Goal: Information Seeking & Learning: Learn about a topic

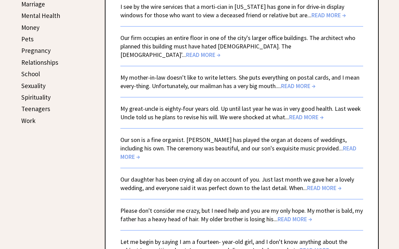
scroll to position [294, 0]
click at [220, 51] on span "READ MORE →" at bounding box center [203, 55] width 34 height 8
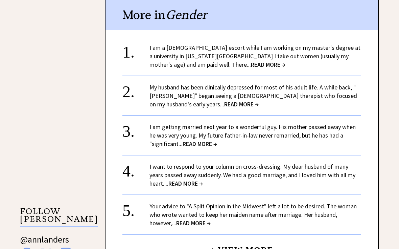
scroll to position [466, 0]
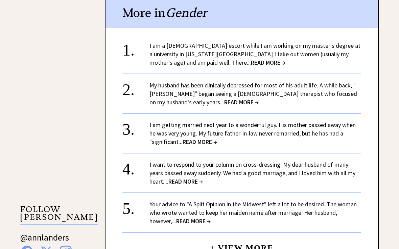
click at [251, 61] on span "READ MORE →" at bounding box center [268, 63] width 34 height 8
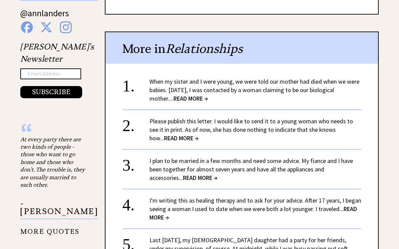
scroll to position [623, 0]
click at [197, 94] on span "READ MORE →" at bounding box center [190, 98] width 34 height 8
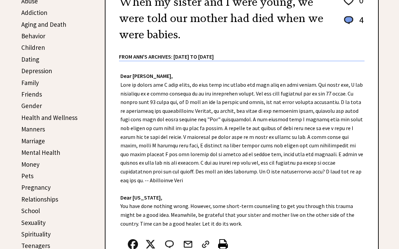
scroll to position [147, 0]
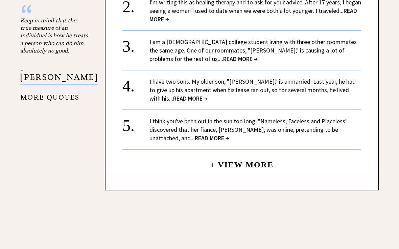
scroll to position [742, 0]
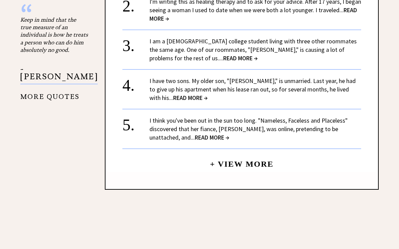
click at [317, 77] on link "I have two sons. My older son, "Randall," is unmarried. Last year, he had to gi…" at bounding box center [252, 89] width 206 height 25
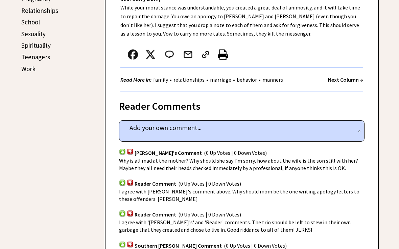
scroll to position [341, 0]
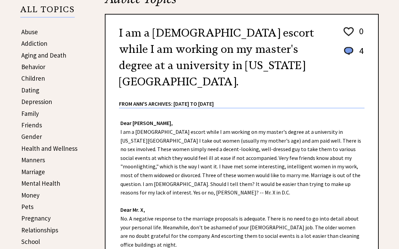
scroll to position [112, 0]
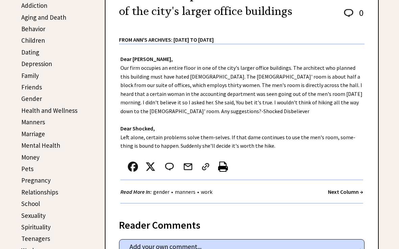
scroll to position [164, 0]
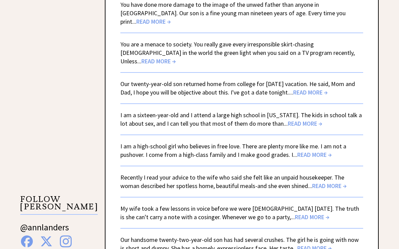
scroll to position [952, 0]
click at [297, 88] on span "READ MORE →" at bounding box center [310, 92] width 34 height 8
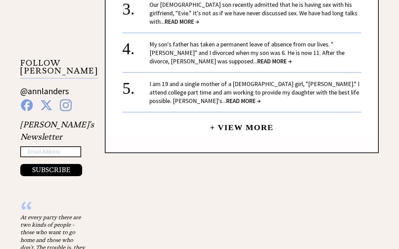
scroll to position [614, 0]
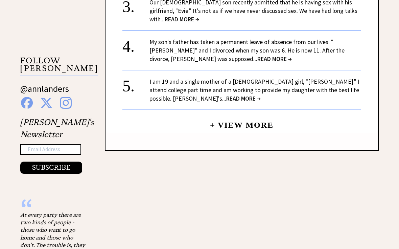
click at [315, 46] on link "My son's father has taken a permanent leave of absence from our lives. "[PERSON…" at bounding box center [246, 50] width 195 height 25
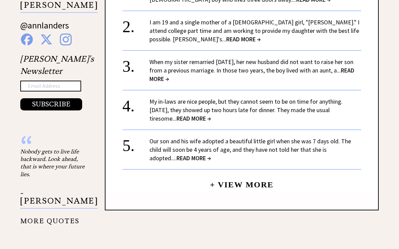
scroll to position [678, 0]
click at [342, 24] on link "I am 19 and a single mother of a 1-year-old girl, "Amanda." I attend college pa…" at bounding box center [254, 30] width 210 height 25
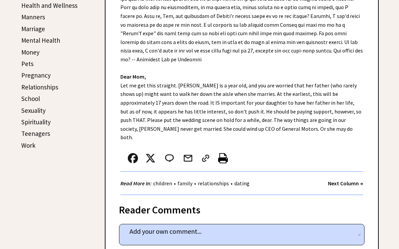
scroll to position [263, 0]
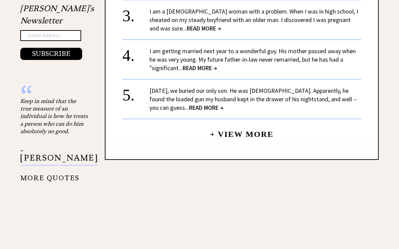
scroll to position [727, 0]
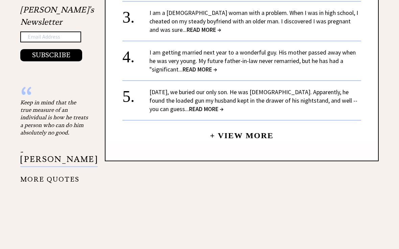
click at [333, 54] on link "I am getting married next year to a wonderful guy. His mother passed away when …" at bounding box center [252, 60] width 206 height 25
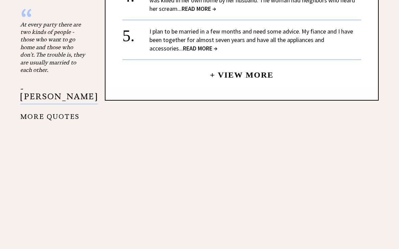
scroll to position [805, 0]
click at [256, 73] on link "+ View More" at bounding box center [242, 72] width 64 height 15
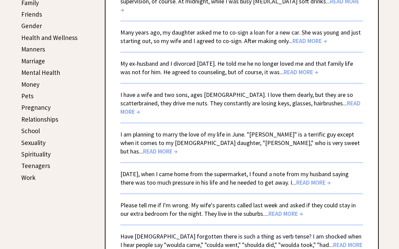
scroll to position [237, 0]
click at [311, 68] on span "READ MORE →" at bounding box center [301, 72] width 34 height 8
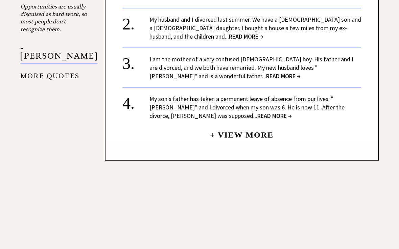
scroll to position [823, 0]
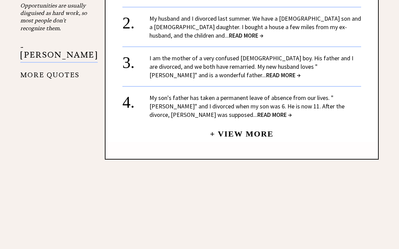
click at [258, 124] on link "+ View More" at bounding box center [242, 131] width 64 height 15
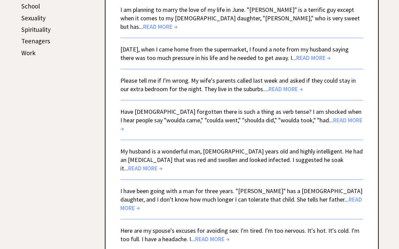
scroll to position [361, 0]
click at [328, 54] on span "READ MORE →" at bounding box center [313, 58] width 34 height 8
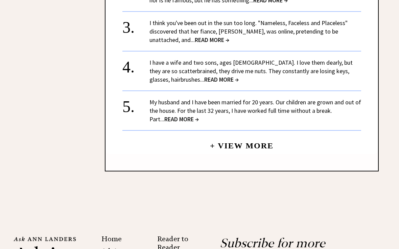
scroll to position [899, 0]
click at [195, 36] on span "READ MORE →" at bounding box center [212, 40] width 34 height 8
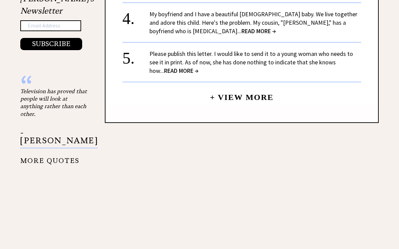
scroll to position [738, 0]
click at [258, 87] on link "+ View More" at bounding box center [242, 94] width 64 height 15
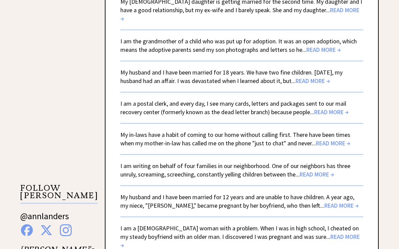
scroll to position [895, 0]
click at [326, 108] on span "READ MORE →" at bounding box center [331, 112] width 34 height 8
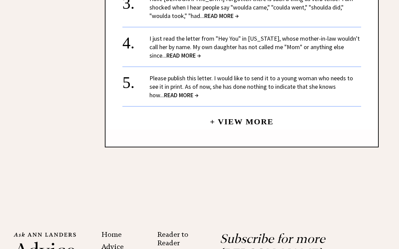
scroll to position [927, 0]
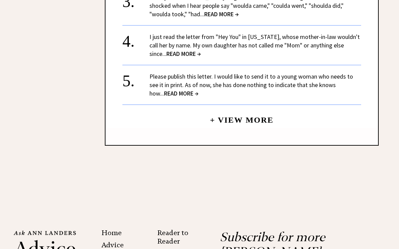
click at [247, 110] on link "+ View More" at bounding box center [242, 117] width 64 height 15
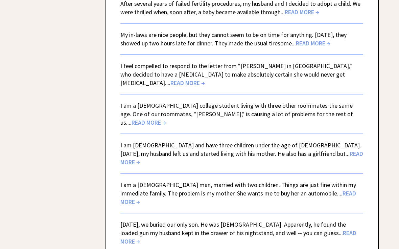
scroll to position [1578, 0]
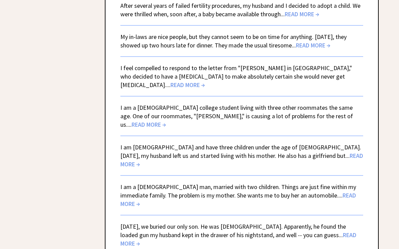
click at [295, 152] on span "READ MORE →" at bounding box center [241, 160] width 243 height 16
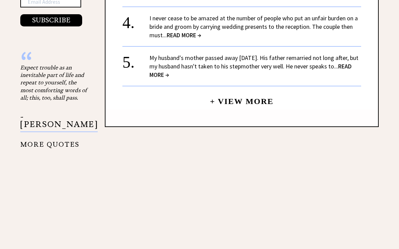
scroll to position [762, 0]
click at [257, 91] on link "+ View More" at bounding box center [242, 98] width 64 height 15
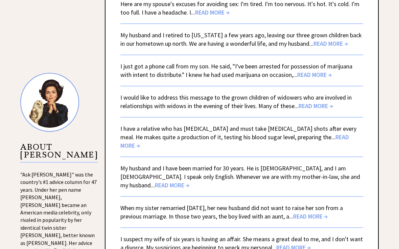
scroll to position [587, 0]
click at [311, 102] on span "READ MORE →" at bounding box center [316, 106] width 34 height 8
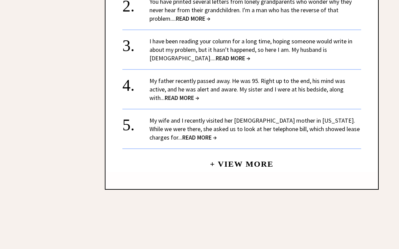
scroll to position [944, 0]
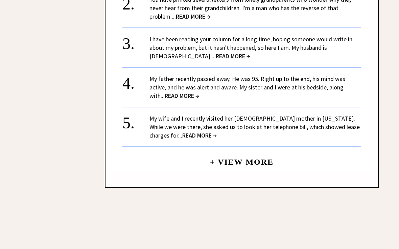
click at [216, 52] on span "READ MORE →" at bounding box center [233, 56] width 34 height 8
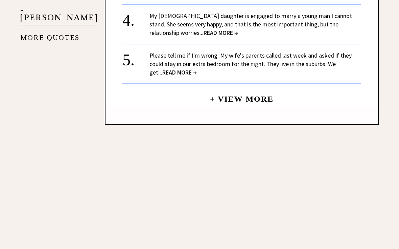
scroll to position [802, 0]
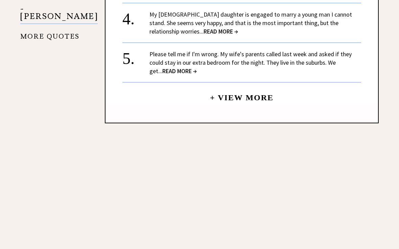
click at [254, 96] on link "+ View More" at bounding box center [242, 94] width 64 height 15
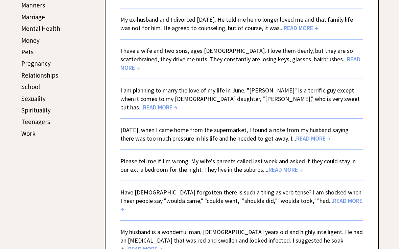
scroll to position [284, 0]
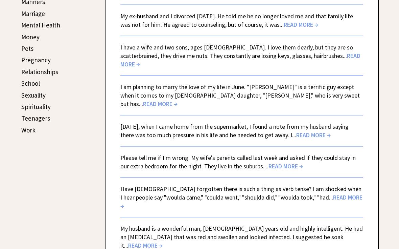
click at [37, 73] on link "Relationships" at bounding box center [39, 72] width 37 height 8
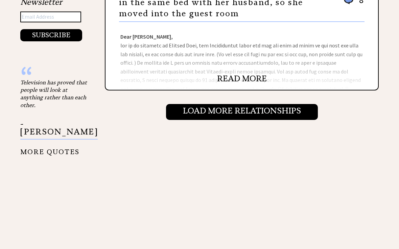
scroll to position [747, 0]
click at [293, 115] on input "Load More Relationships" at bounding box center [242, 112] width 152 height 16
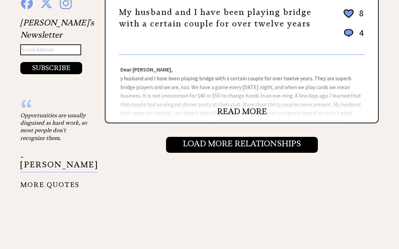
click at [297, 148] on input "Load More Relationships" at bounding box center [242, 145] width 152 height 16
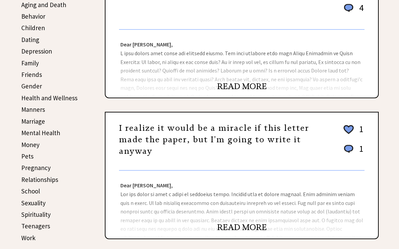
scroll to position [176, 0]
click at [37, 110] on link "Manners" at bounding box center [33, 110] width 24 height 8
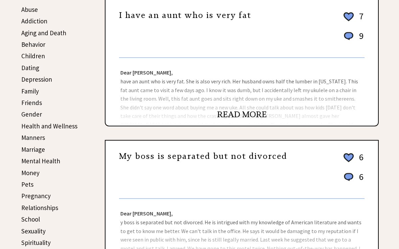
scroll to position [148, 0]
click at [249, 119] on link "READ MORE" at bounding box center [242, 114] width 50 height 10
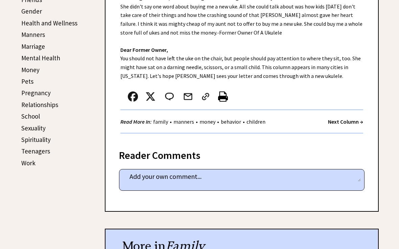
scroll to position [252, 0]
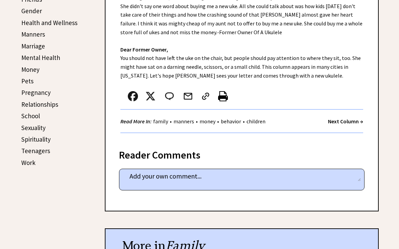
click at [85, 144] on div "ALL TOPICS Abuse Addiction Aging and Death Behavior Children Dating Depression …" at bounding box center [54, 19] width 68 height 300
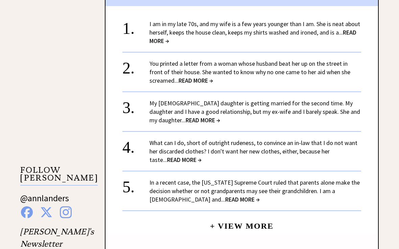
scroll to position [506, 0]
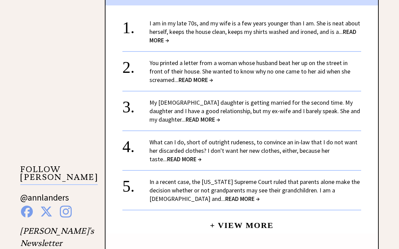
click at [352, 28] on span "READ MORE →" at bounding box center [252, 36] width 207 height 16
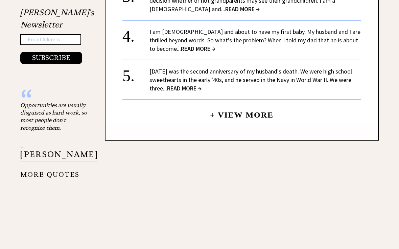
scroll to position [725, 0]
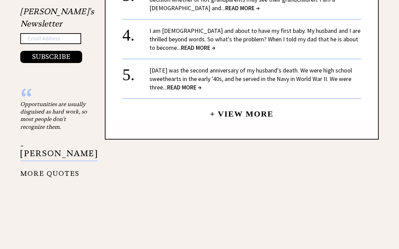
click at [198, 44] on span "READ MORE →" at bounding box center [198, 48] width 34 height 8
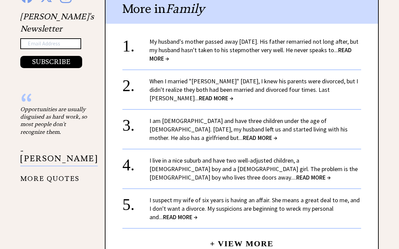
scroll to position [655, 0]
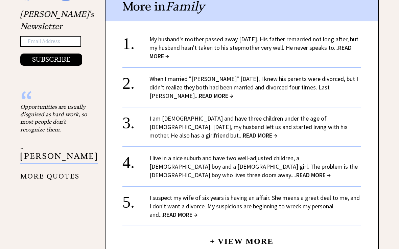
click at [189, 40] on link "My husband's mother passed away four years ago. His father remarried not long a…" at bounding box center [253, 48] width 209 height 25
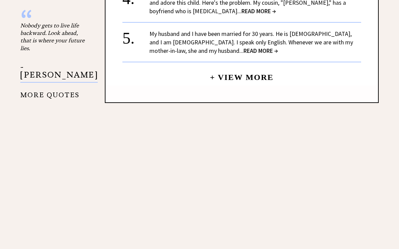
scroll to position [805, 0]
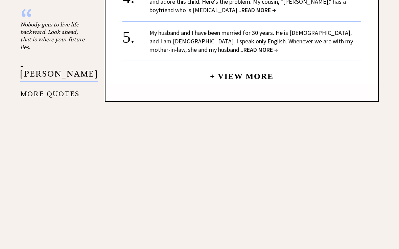
click at [250, 66] on link "+ View More" at bounding box center [242, 73] width 64 height 15
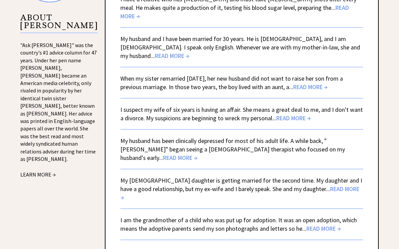
scroll to position [717, 0]
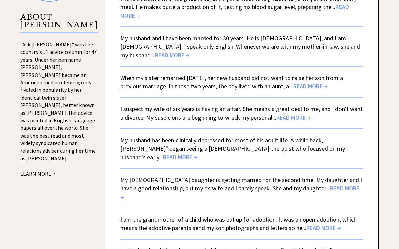
click at [295, 113] on span "READ MORE →" at bounding box center [293, 117] width 34 height 8
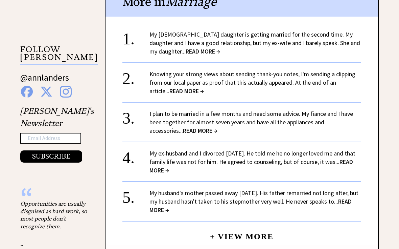
scroll to position [626, 0]
click at [312, 44] on link "My 32-year-old daughter is getting married for the second time. My daughter and…" at bounding box center [254, 42] width 211 height 25
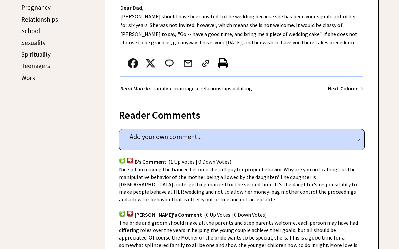
scroll to position [337, 0]
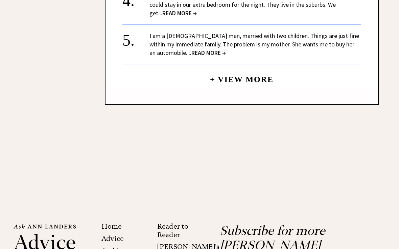
scroll to position [934, 0]
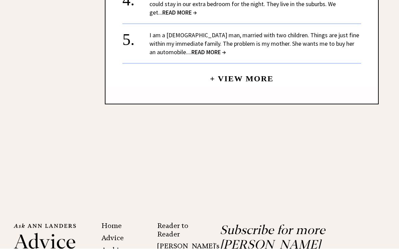
click at [258, 69] on link "+ View More" at bounding box center [242, 76] width 64 height 15
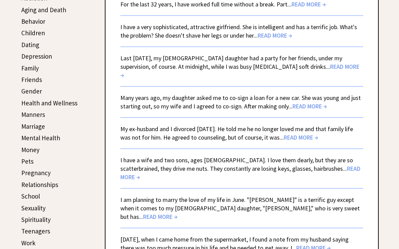
scroll to position [170, 0]
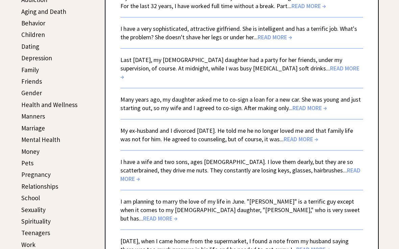
click at [31, 84] on link "Friends" at bounding box center [31, 81] width 21 height 8
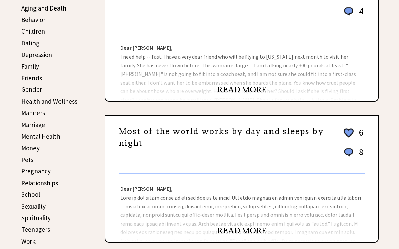
scroll to position [173, 0]
click at [251, 91] on link "READ MORE" at bounding box center [242, 90] width 50 height 10
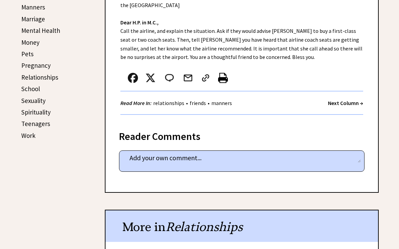
scroll to position [262, 0]
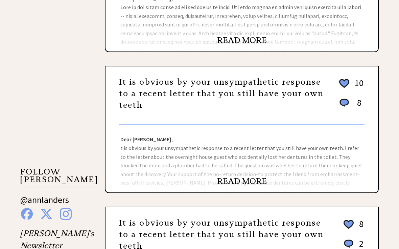
scroll to position [504, 0]
click at [232, 44] on link "READ MORE" at bounding box center [242, 40] width 50 height 10
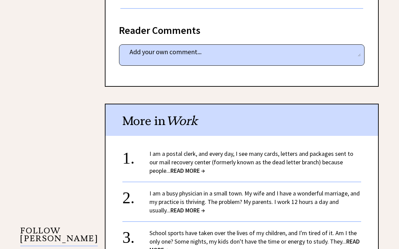
scroll to position [442, 0]
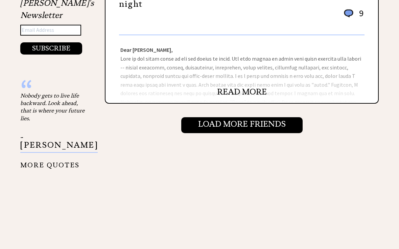
scroll to position [734, 0]
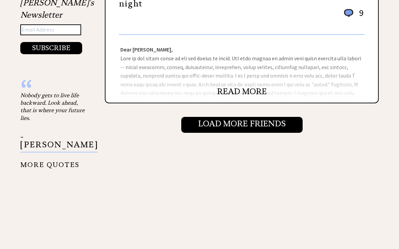
click at [275, 129] on input "Load More Friends" at bounding box center [241, 125] width 121 height 16
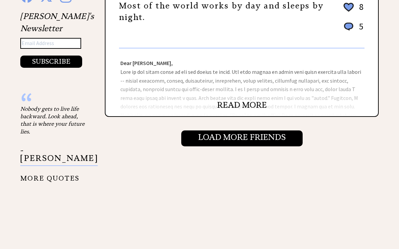
scroll to position [722, 0]
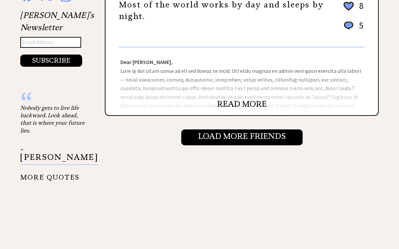
click at [277, 140] on input "Load More Friends" at bounding box center [241, 137] width 121 height 16
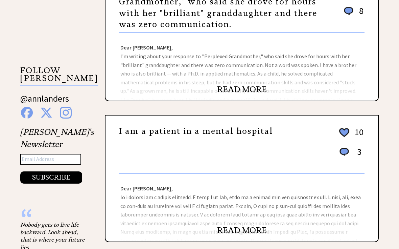
scroll to position [605, 0]
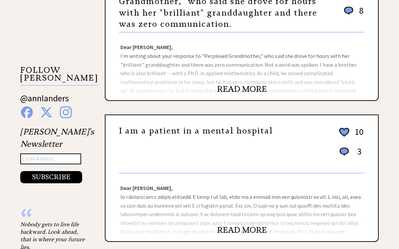
click at [258, 92] on link "READ MORE" at bounding box center [242, 89] width 50 height 10
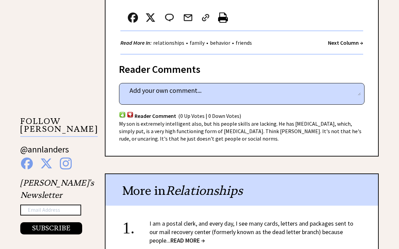
scroll to position [550, 0]
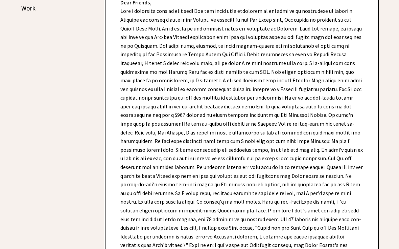
scroll to position [404, 0]
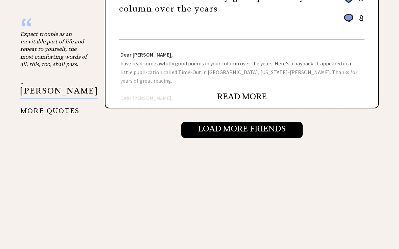
scroll to position [796, 0]
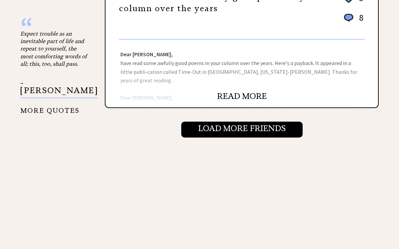
click at [235, 91] on link "READ MORE" at bounding box center [242, 96] width 50 height 10
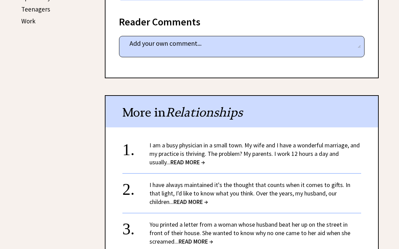
scroll to position [391, 0]
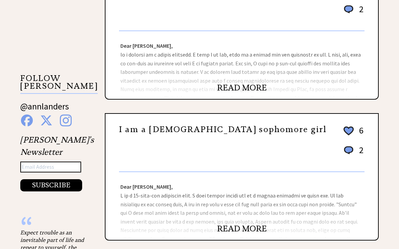
scroll to position [600, 0]
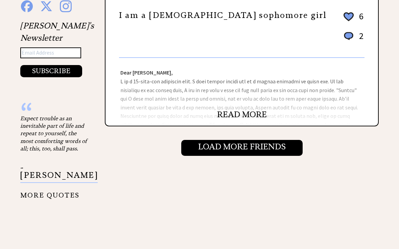
click at [273, 144] on input "Load More Friends" at bounding box center [241, 148] width 121 height 16
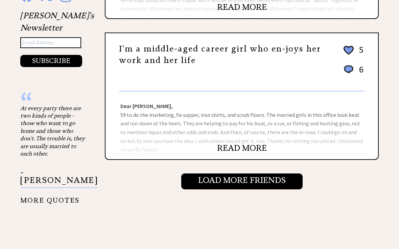
scroll to position [723, 0]
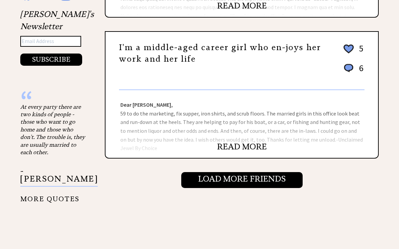
click at [262, 177] on input "Load More Friends" at bounding box center [241, 180] width 121 height 16
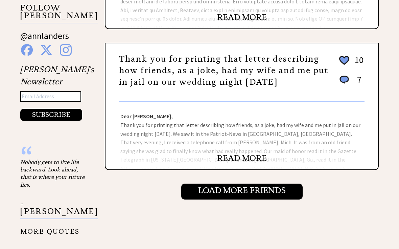
scroll to position [667, 0]
